Goal: Information Seeking & Learning: Check status

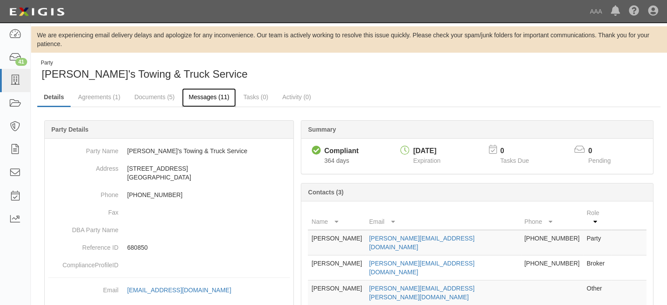
click at [209, 94] on link "Messages (11)" at bounding box center [209, 97] width 54 height 19
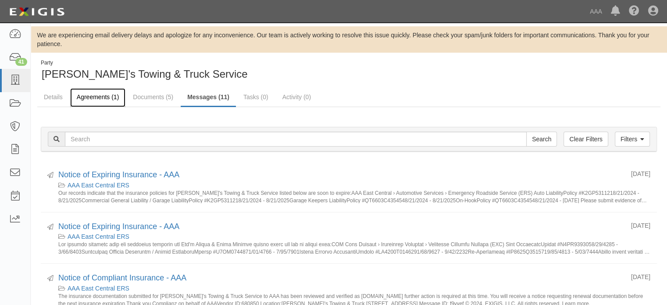
click at [104, 99] on link "Agreements (1)" at bounding box center [97, 97] width 55 height 19
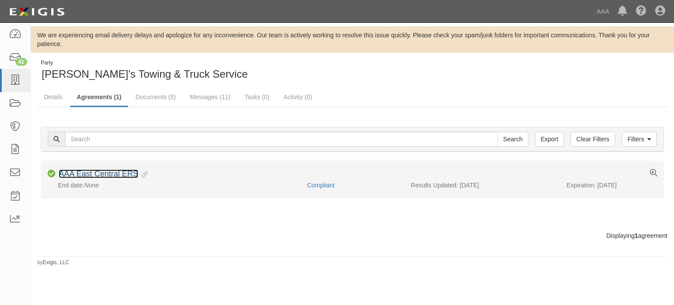
click at [114, 173] on link "AAA East Central ERS" at bounding box center [98, 173] width 79 height 9
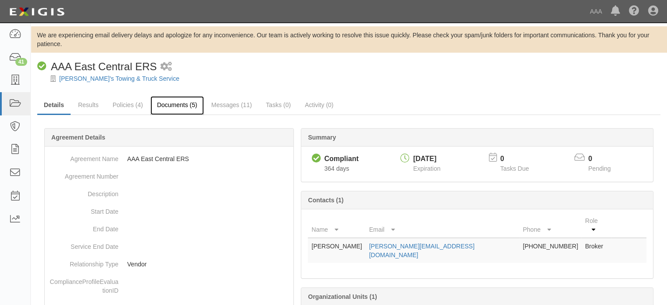
click at [178, 106] on link "Documents (5)" at bounding box center [177, 105] width 54 height 19
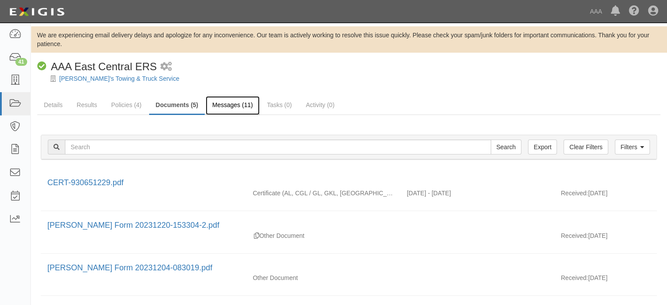
click at [233, 100] on link "Messages (11)" at bounding box center [233, 105] width 54 height 19
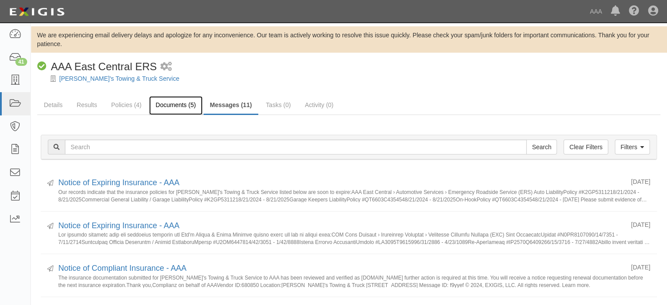
click at [188, 107] on link "Documents (5)" at bounding box center [176, 105] width 54 height 19
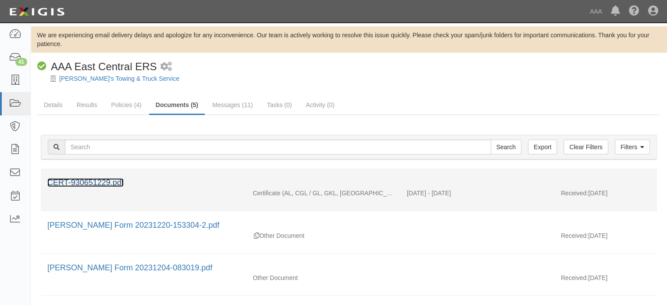
click at [116, 179] on link "CERT-930651229.pdf" at bounding box center [85, 182] width 76 height 9
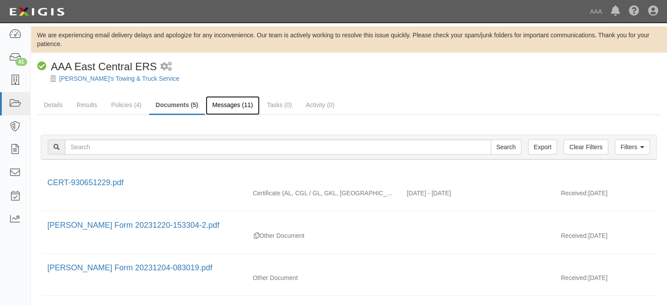
click at [226, 107] on link "Messages (11)" at bounding box center [233, 105] width 54 height 19
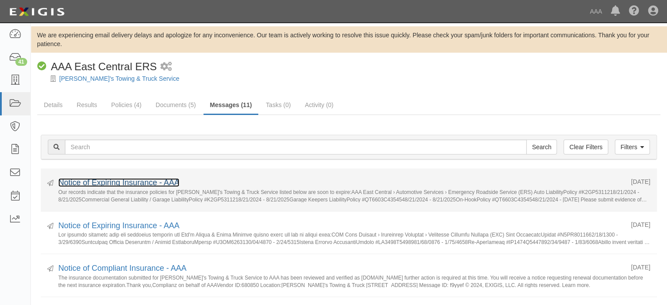
click at [138, 182] on link "Notice of Expiring Insurance - AAA" at bounding box center [118, 182] width 121 height 9
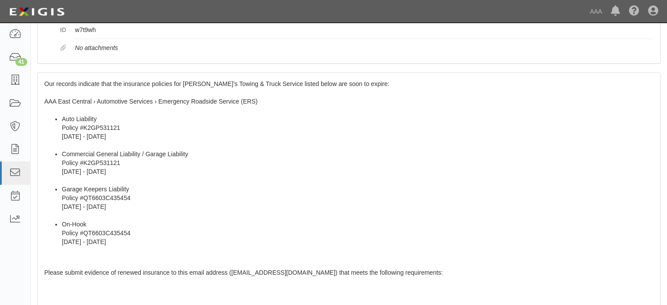
scroll to position [274, 0]
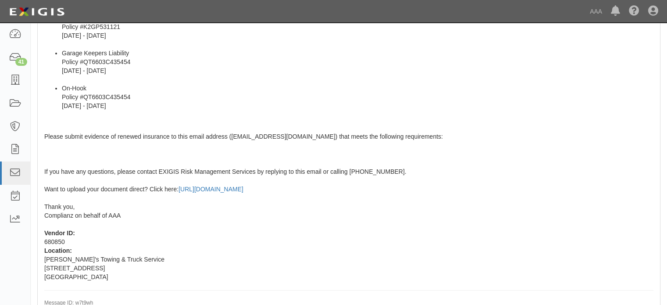
drag, startPoint x: 32, startPoint y: 72, endPoint x: 165, endPoint y: 276, distance: 243.3
click at [165, 276] on div "Message Notice of Expiring Insurance - AAA Ken's Towing & Truck Service AAA Eas…" at bounding box center [349, 66] width 637 height 562
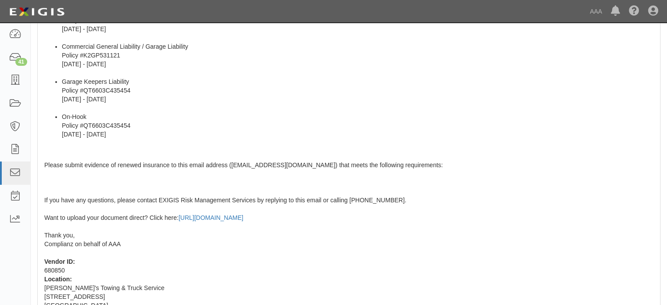
scroll to position [230, 0]
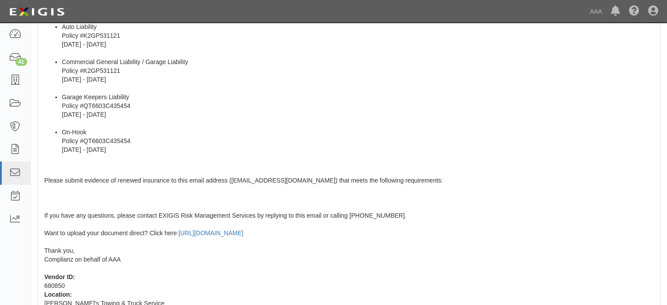
copy div "Notice of Expiring Insurance - AAA Ken's Towing & Truck Service AAA East Centra…"
